Goal: Transaction & Acquisition: Purchase product/service

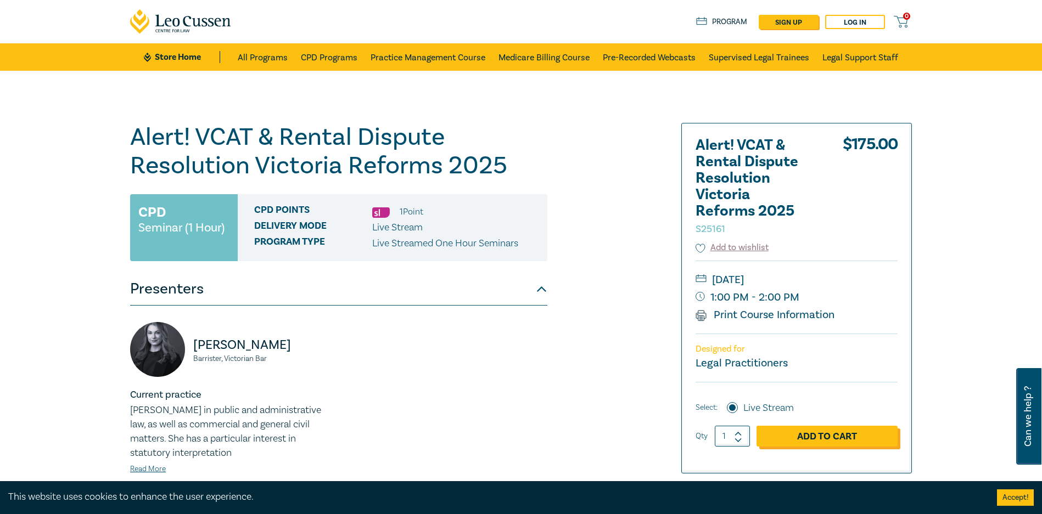
click at [809, 438] on link "Add to Cart" at bounding box center [827, 436] width 141 height 21
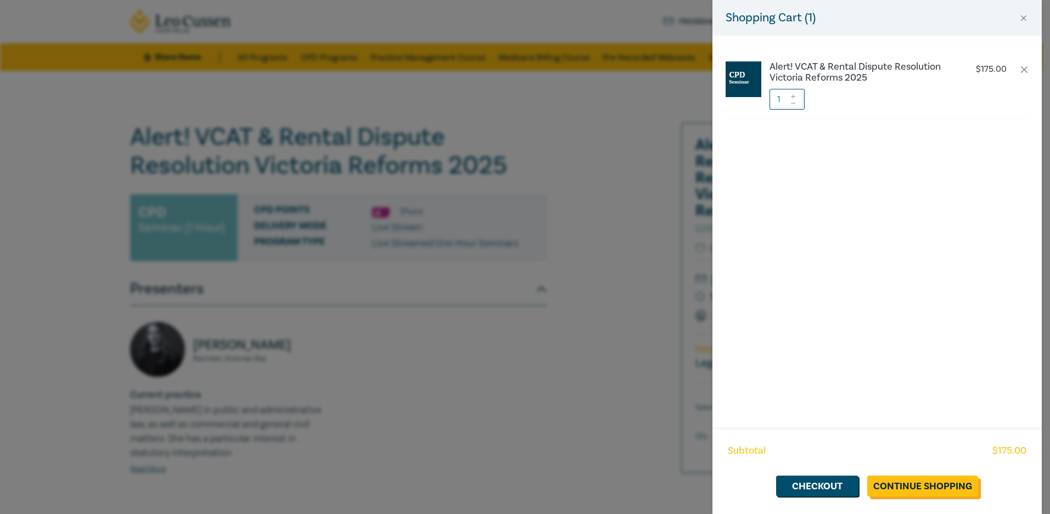
click at [930, 483] on link "Continue Shopping" at bounding box center [923, 486] width 111 height 21
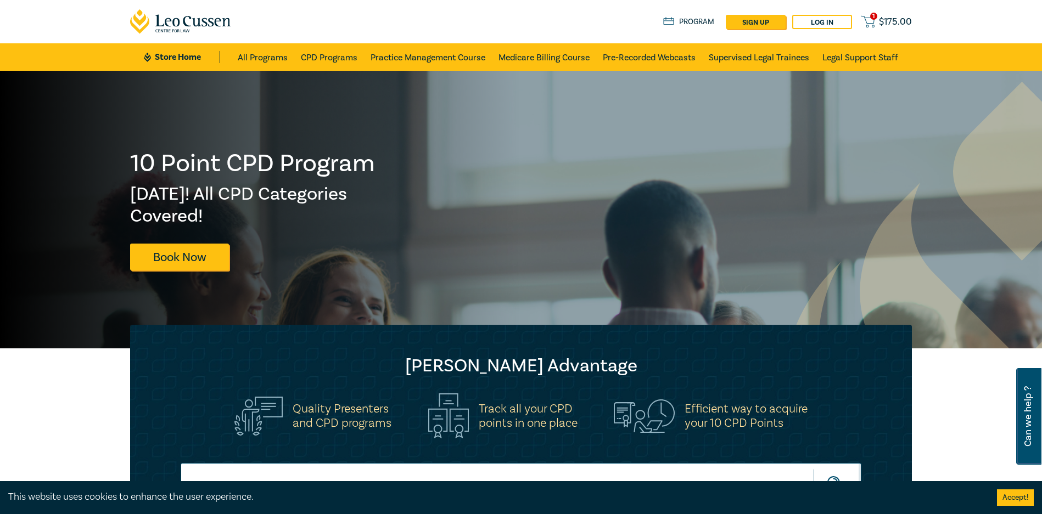
click at [888, 27] on span "$ 175.00" at bounding box center [895, 22] width 33 height 12
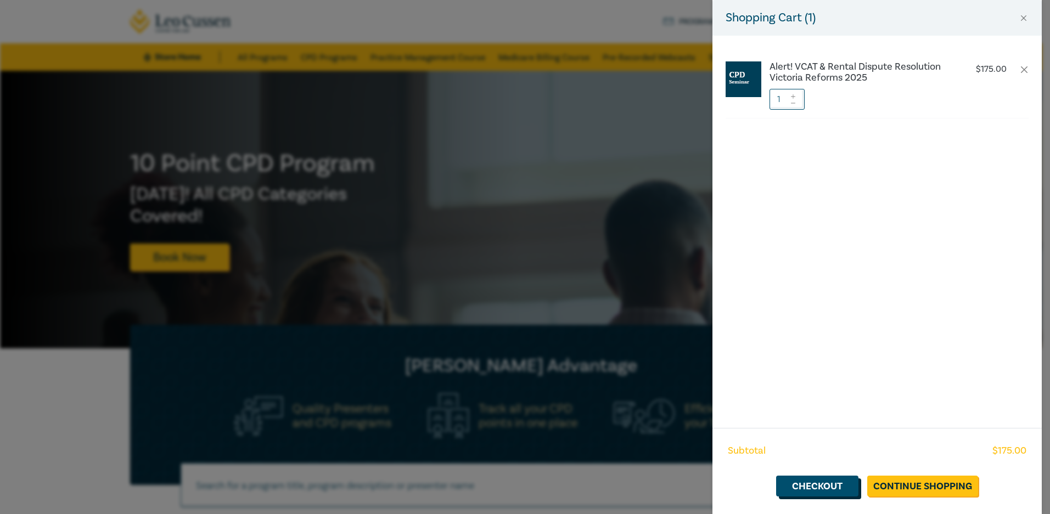
click at [837, 482] on link "Checkout" at bounding box center [817, 486] width 82 height 21
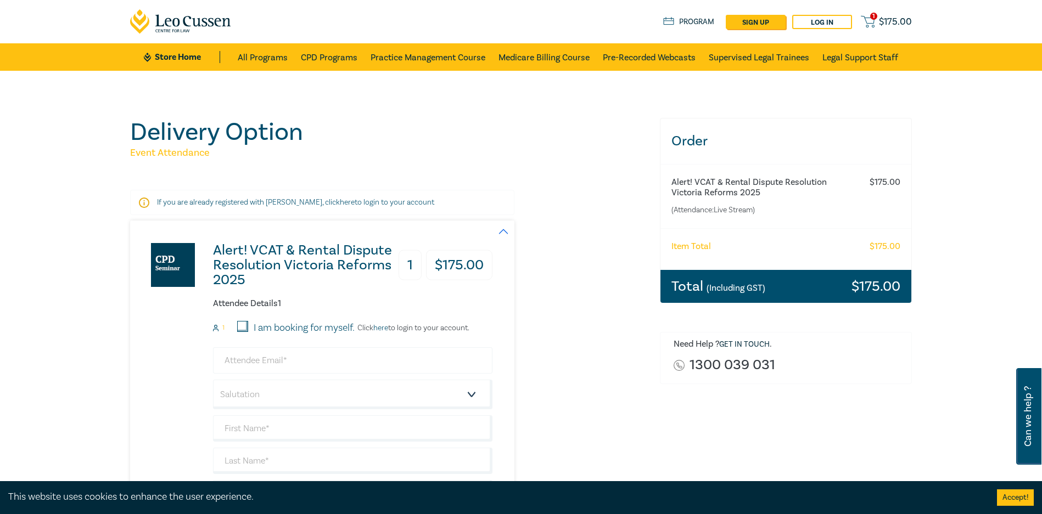
scroll to position [110, 0]
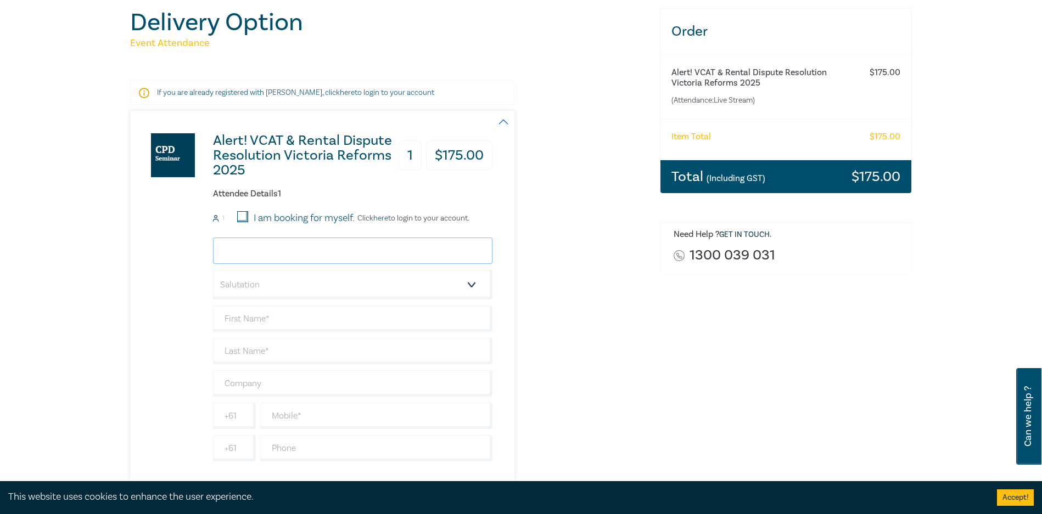
click at [289, 250] on input "email" at bounding box center [352, 251] width 279 height 26
type input "[PERSON_NAME][EMAIL_ADDRESS][PERSON_NAME][PERSON_NAME][DOMAIN_NAME]"
click at [313, 284] on select "Salutation Mr. Mrs. Ms. Miss Dr. Prof. Other" at bounding box center [352, 285] width 279 height 30
select select "Mr."
click at [213, 270] on select "Salutation Mr. Mrs. Ms. Miss Dr. Prof. Other" at bounding box center [352, 285] width 279 height 30
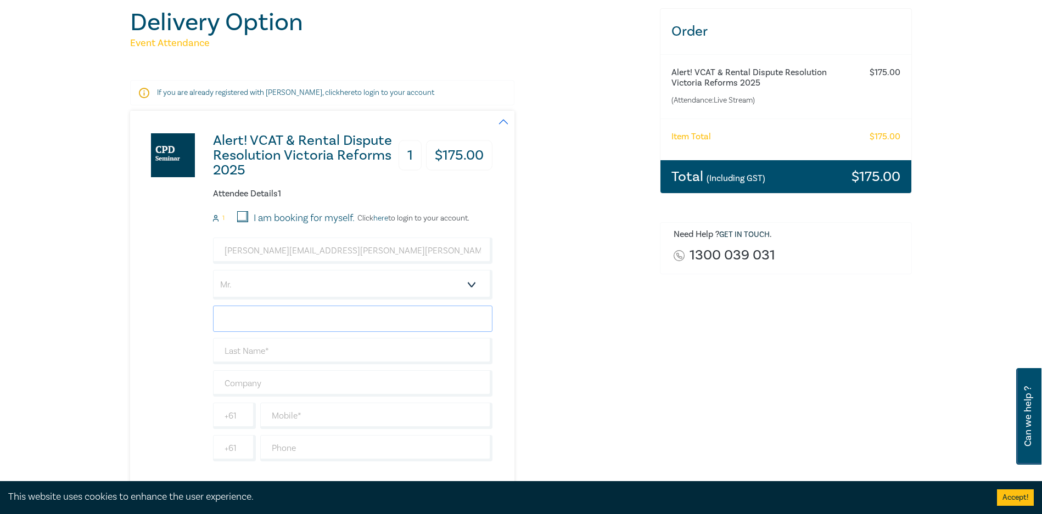
click at [281, 318] on input "text" at bounding box center [352, 319] width 279 height 26
drag, startPoint x: 385, startPoint y: 253, endPoint x: 236, endPoint y: 249, distance: 150.0
click at [236, 249] on input "[PERSON_NAME][EMAIL_ADDRESS][PERSON_NAME][PERSON_NAME][DOMAIN_NAME]" at bounding box center [352, 251] width 279 height 26
click at [259, 327] on input "text" at bounding box center [352, 319] width 279 height 26
type input "[PERSON_NAME]"
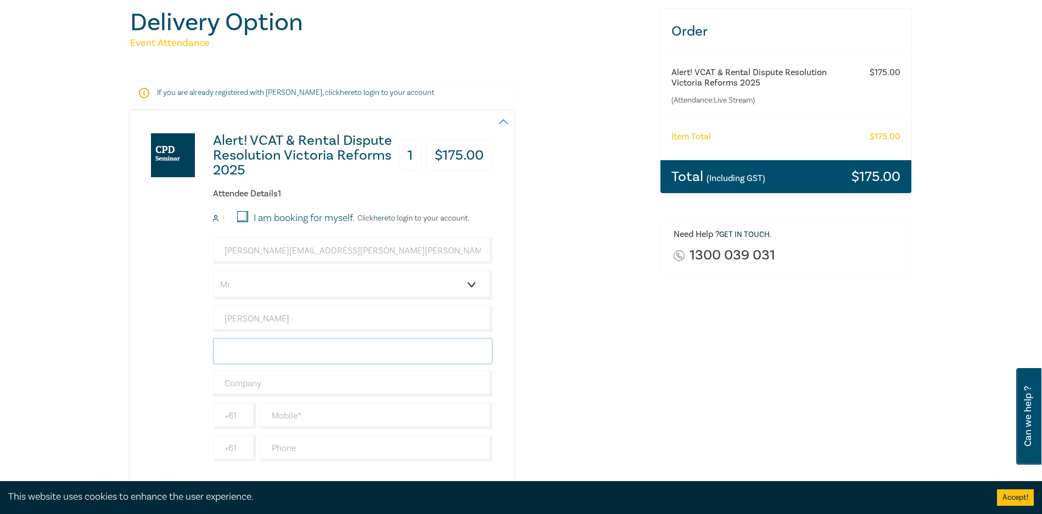
click at [253, 356] on input "text" at bounding box center [352, 351] width 279 height 26
type input "[PERSON_NAME]"
click at [255, 379] on input "text" at bounding box center [352, 384] width 279 height 26
type input "De [PERSON_NAME]"
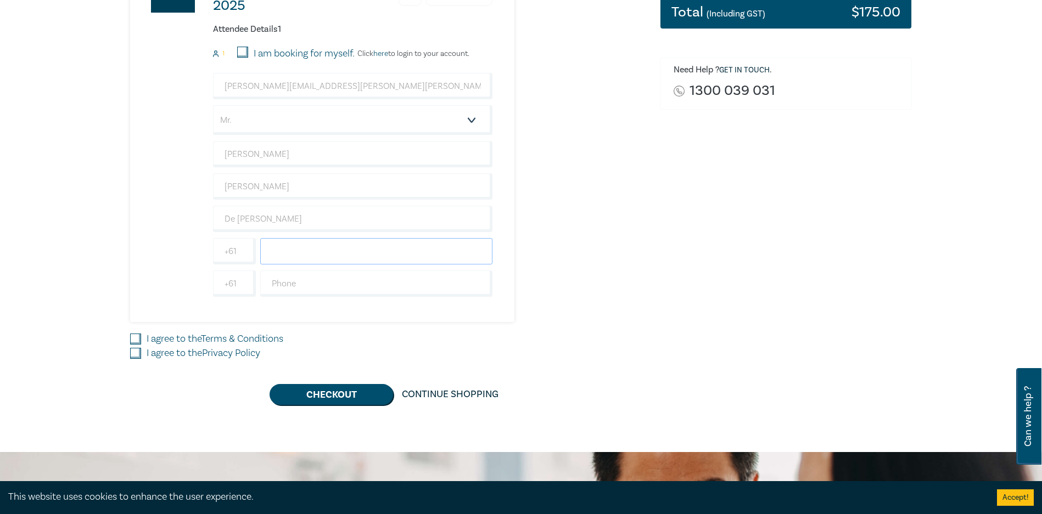
click at [303, 251] on input "text" at bounding box center [376, 251] width 232 height 26
click at [293, 280] on input "text" at bounding box center [376, 284] width 232 height 26
type input "0393049500"
click at [309, 260] on input "text" at bounding box center [376, 251] width 232 height 26
click at [307, 251] on input "text" at bounding box center [376, 251] width 232 height 26
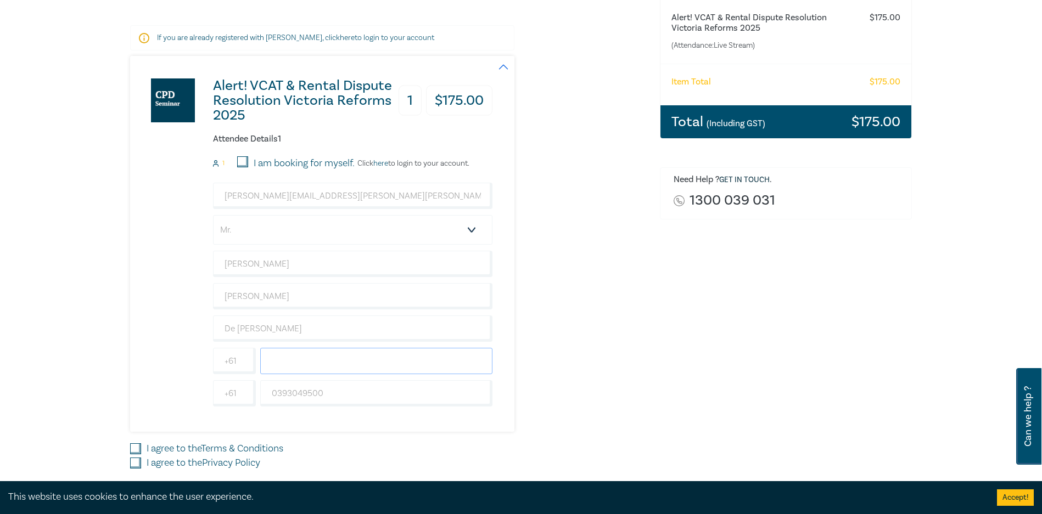
scroll to position [220, 0]
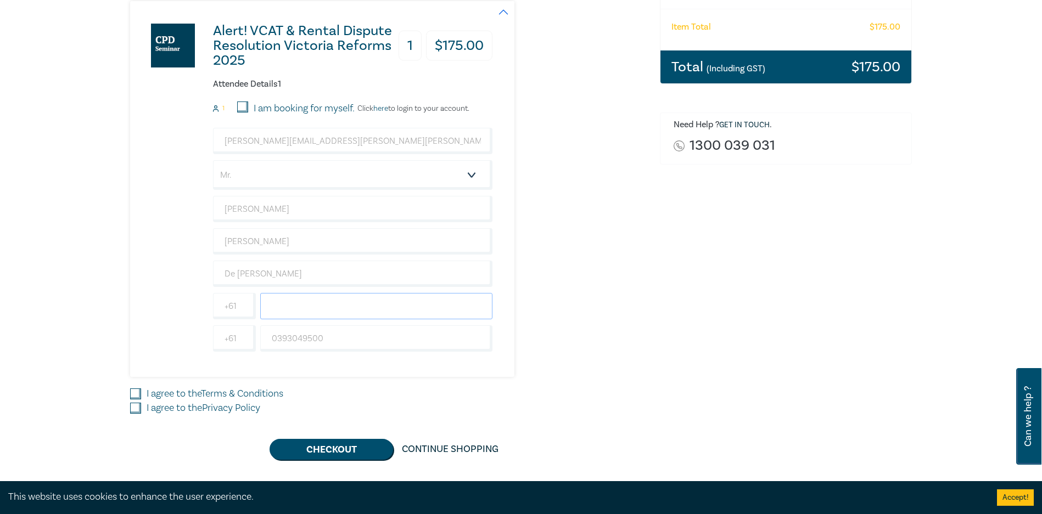
click at [278, 312] on input "text" at bounding box center [376, 306] width 232 height 26
type input "0411249746"
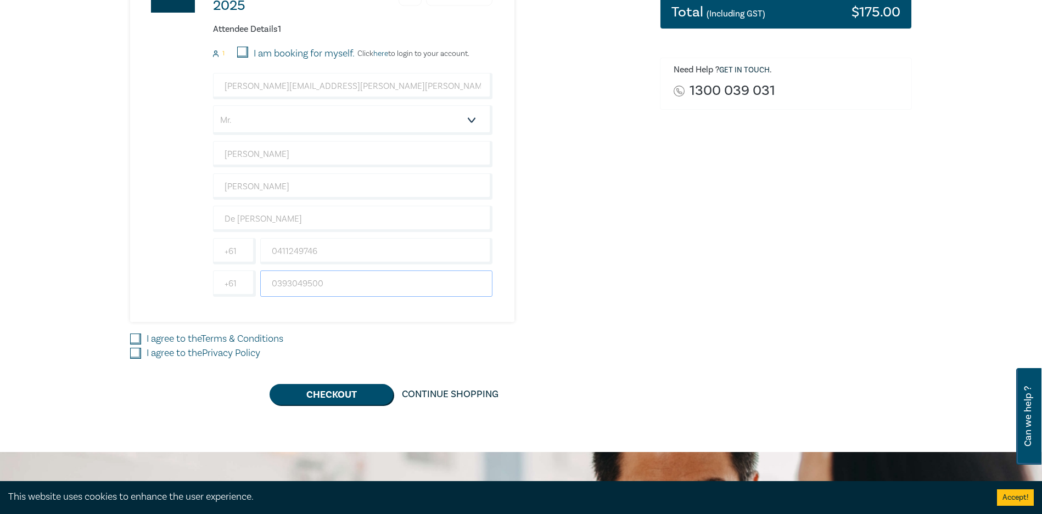
click at [351, 287] on input "0393049500" at bounding box center [376, 284] width 232 height 26
click at [139, 341] on input "I agree to the Terms & Conditions" at bounding box center [135, 339] width 11 height 11
checkbox input "true"
click at [135, 354] on input "I agree to the Privacy Policy" at bounding box center [135, 353] width 11 height 11
checkbox input "true"
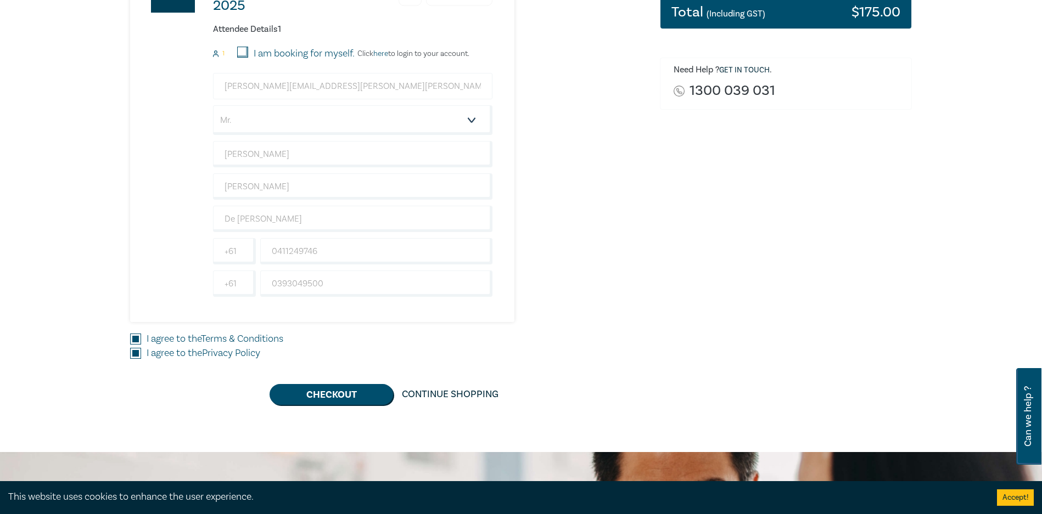
scroll to position [329, 0]
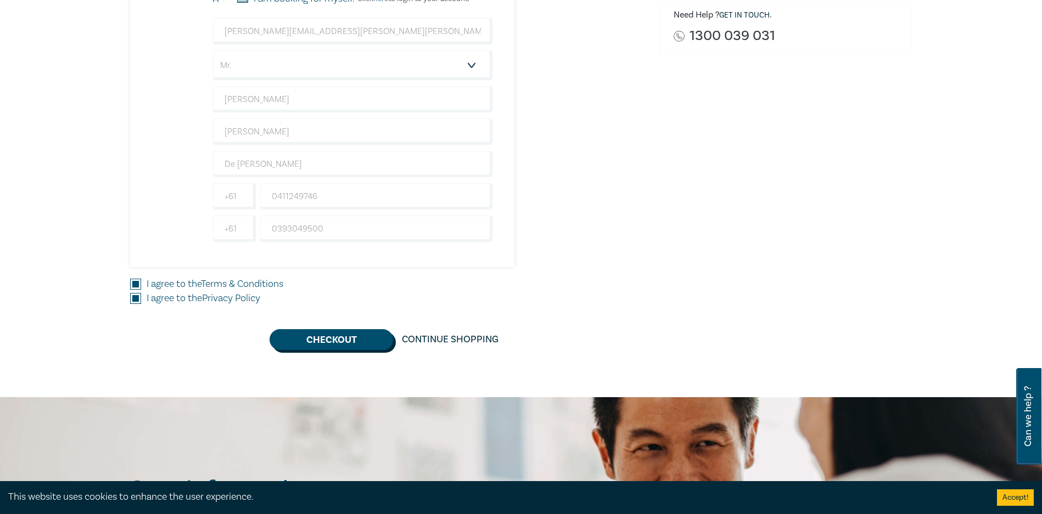
click at [351, 340] on button "Checkout" at bounding box center [332, 339] width 124 height 21
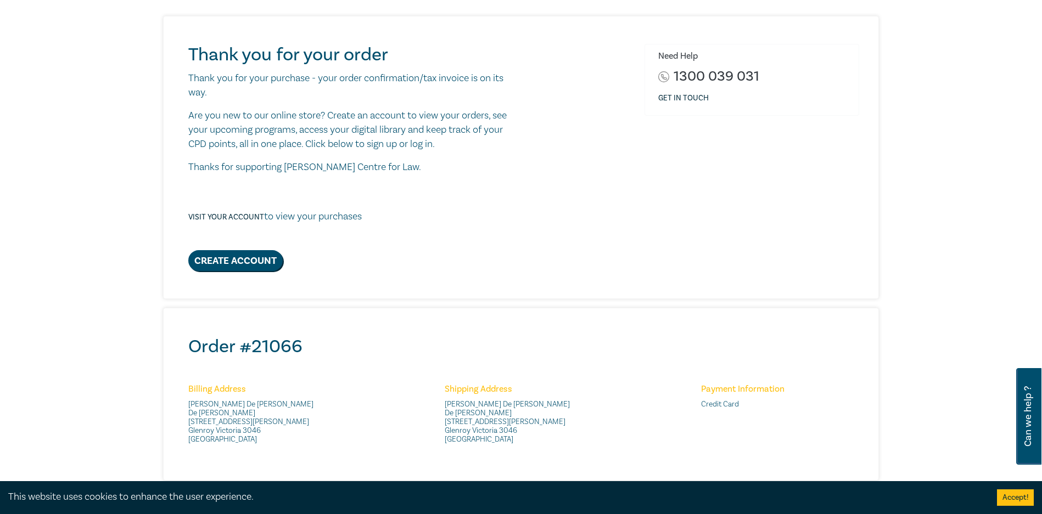
scroll to position [165, 0]
